Goal: Task Accomplishment & Management: Manage account settings

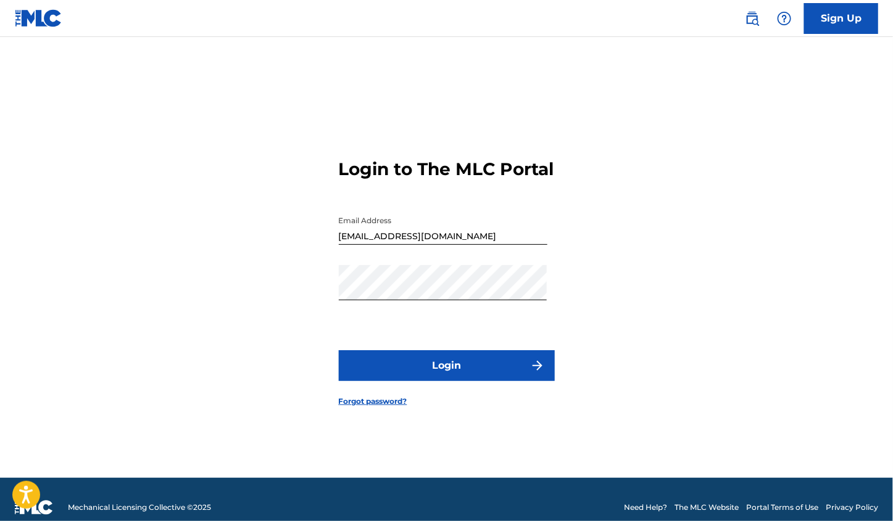
click at [500, 381] on button "Login" at bounding box center [447, 365] width 216 height 31
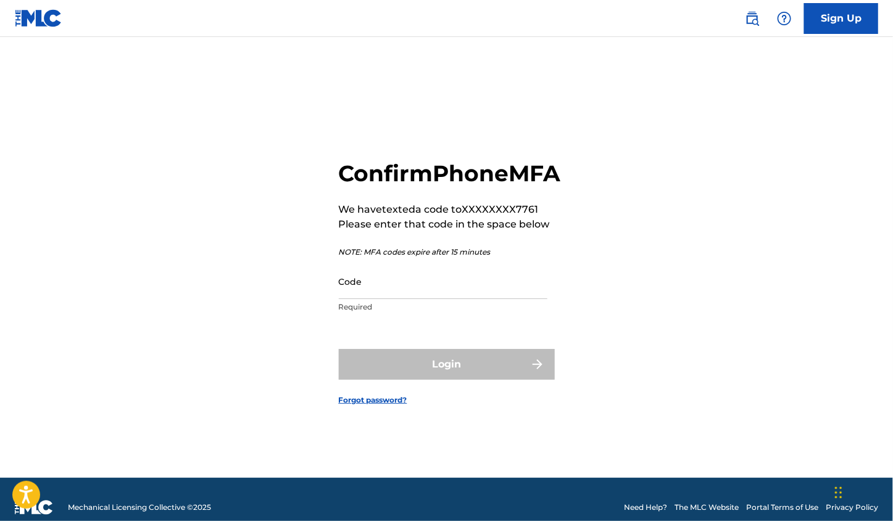
click at [520, 297] on input "Code" at bounding box center [443, 281] width 209 height 35
click at [364, 299] on input "Code" at bounding box center [443, 281] width 209 height 35
paste input "809107"
click at [470, 369] on div "Login" at bounding box center [447, 364] width 216 height 31
click at [503, 380] on div "Login" at bounding box center [447, 364] width 216 height 31
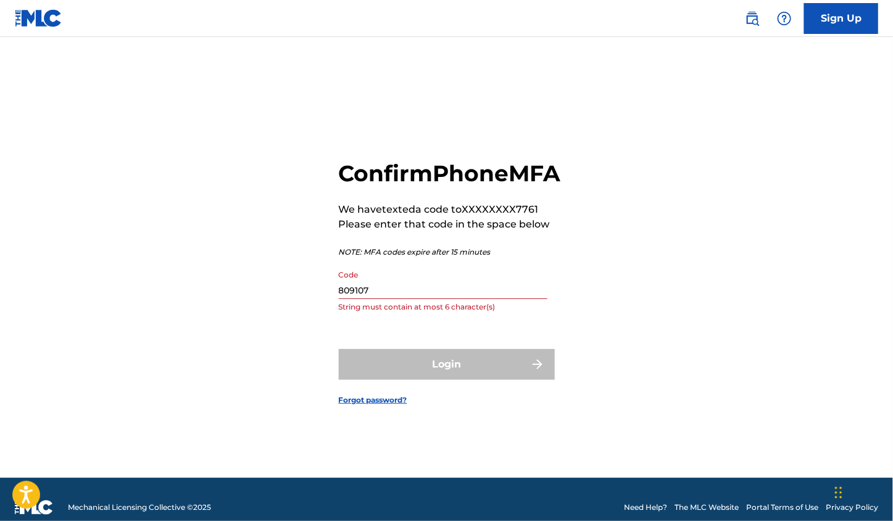
click at [417, 315] on div "Code 809107 String must contain at most 6 character(s)" at bounding box center [443, 292] width 209 height 56
click at [433, 299] on input "809107" at bounding box center [443, 281] width 209 height 35
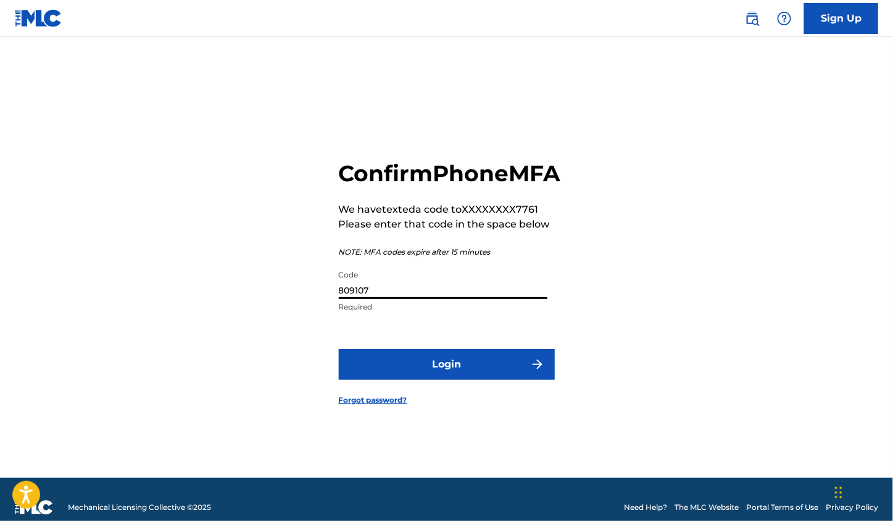
type input "809107"
click at [339, 349] on button "Login" at bounding box center [447, 364] width 216 height 31
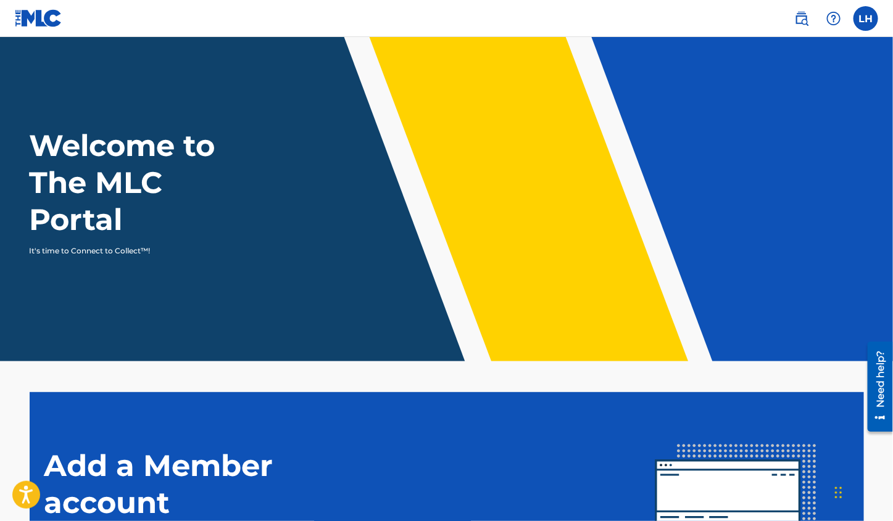
click at [864, 14] on label at bounding box center [865, 18] width 25 height 25
click at [866, 19] on input "LH [PERSON_NAME] [EMAIL_ADDRESS][DOMAIN_NAME] Notification Preferences Profile …" at bounding box center [866, 19] width 0 height 0
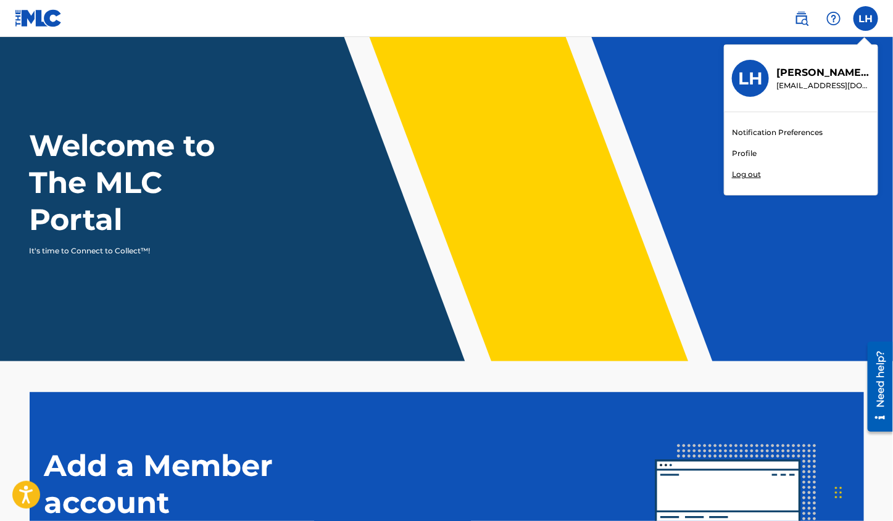
click at [750, 153] on link "Profile" at bounding box center [744, 153] width 25 height 11
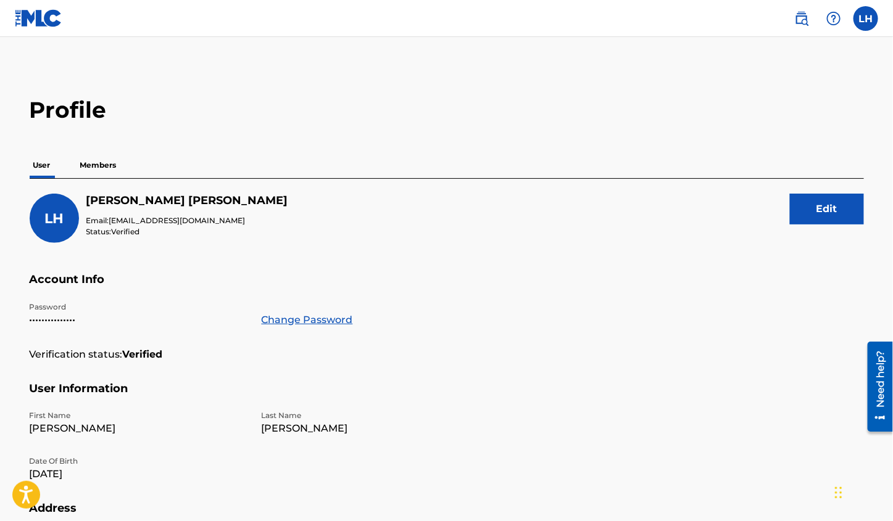
click at [97, 161] on p "Members" at bounding box center [99, 165] width 44 height 26
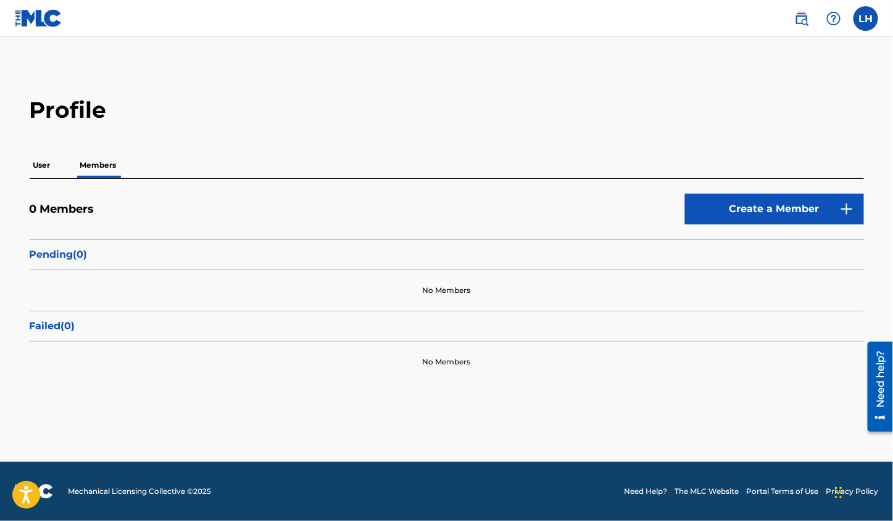
click at [47, 167] on p "User" at bounding box center [42, 165] width 25 height 26
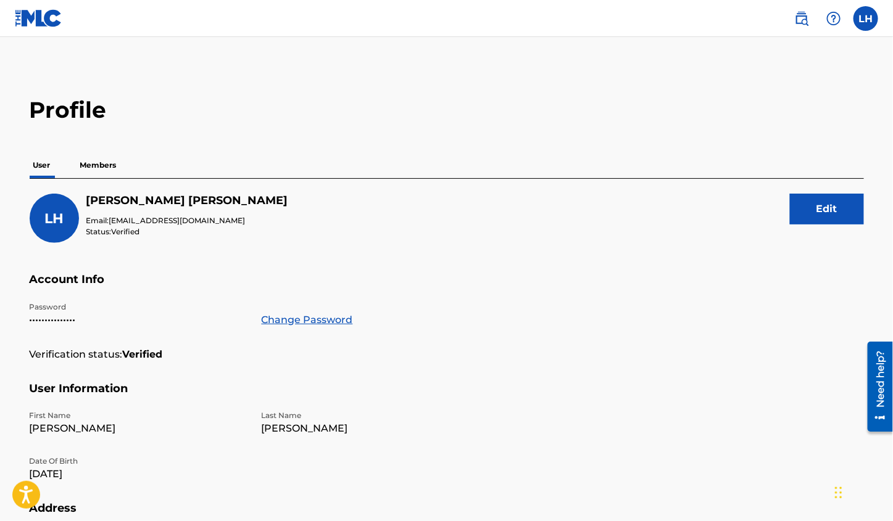
click at [22, 17] on img at bounding box center [39, 18] width 48 height 18
